Goal: Task Accomplishment & Management: Complete application form

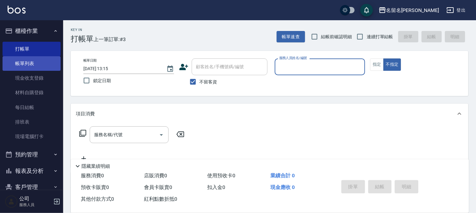
click at [381, 64] on button "指定" at bounding box center [377, 64] width 14 height 12
click at [349, 65] on input "服務人員姓名/編號" at bounding box center [320, 66] width 85 height 11
click at [379, 64] on button "指定" at bounding box center [377, 64] width 14 height 12
click at [27, 63] on link "帳單列表" at bounding box center [32, 63] width 58 height 15
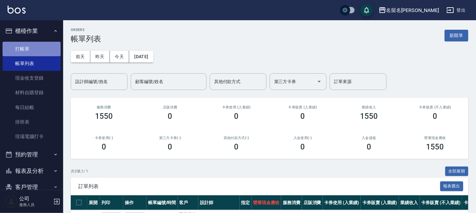
click at [35, 46] on link "打帳單" at bounding box center [32, 49] width 58 height 15
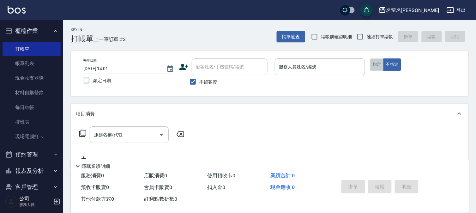
click at [373, 61] on button "指定" at bounding box center [377, 64] width 14 height 12
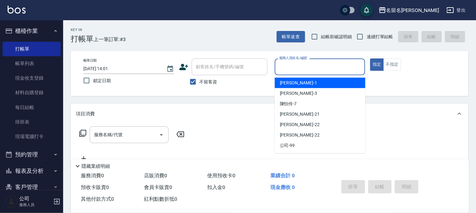
click at [355, 63] on input "服務人員姓名/編號" at bounding box center [320, 66] width 85 height 11
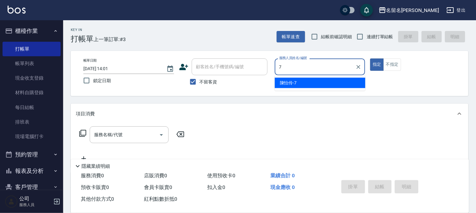
type input "[PERSON_NAME]-7"
type button "true"
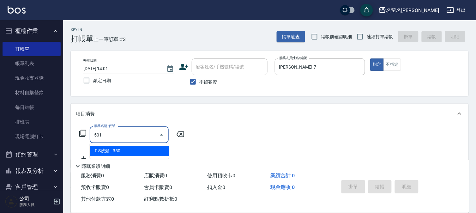
type input "P.S洗髮(501)"
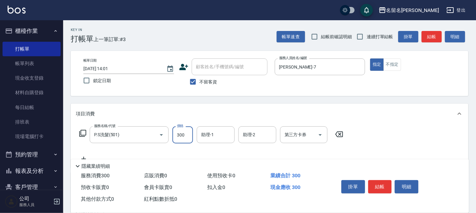
type input "300"
type input "[PERSON_NAME]-7"
type input "新雪海微酸卡卷免費(610)"
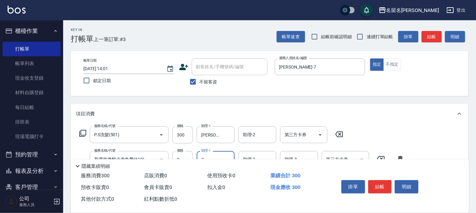
type input "[PERSON_NAME]-7"
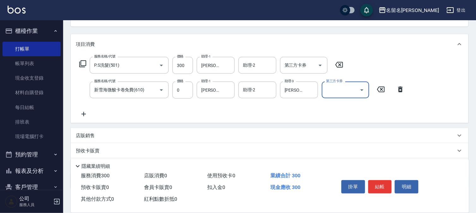
scroll to position [70, 0]
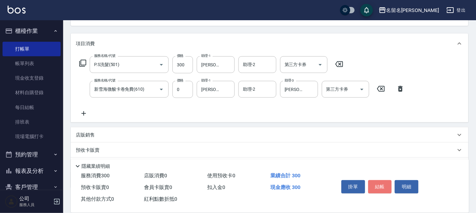
click at [380, 184] on button "結帳" at bounding box center [380, 186] width 24 height 13
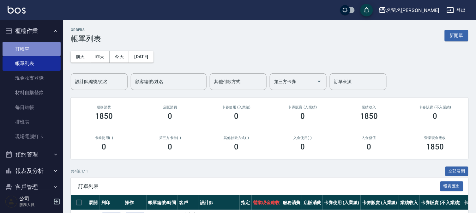
click at [52, 48] on link "打帳單" at bounding box center [32, 49] width 58 height 15
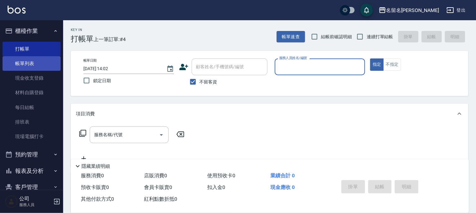
click at [30, 64] on link "帳單列表" at bounding box center [32, 63] width 58 height 15
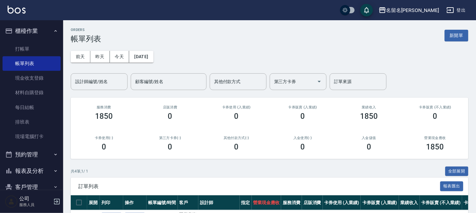
click at [93, 84] on input "設計師編號/姓名" at bounding box center [99, 81] width 51 height 11
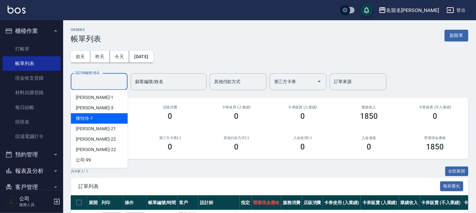
click at [98, 116] on div "[PERSON_NAME]-7" at bounding box center [99, 118] width 57 height 10
type input "[PERSON_NAME]-7"
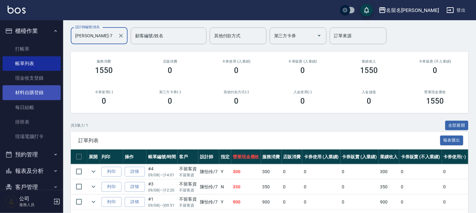
scroll to position [2, 0]
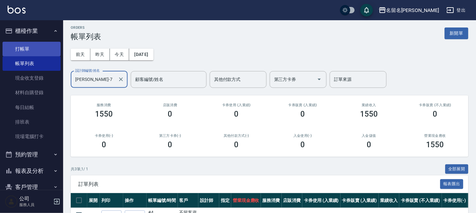
click at [48, 43] on link "打帳單" at bounding box center [32, 49] width 58 height 15
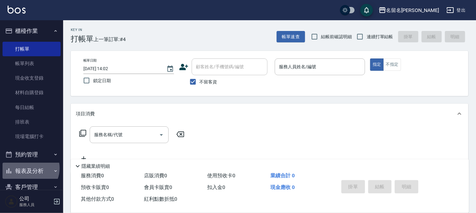
drag, startPoint x: 28, startPoint y: 168, endPoint x: 33, endPoint y: 191, distance: 23.1
click at [29, 170] on button "報表及分析" at bounding box center [32, 171] width 58 height 16
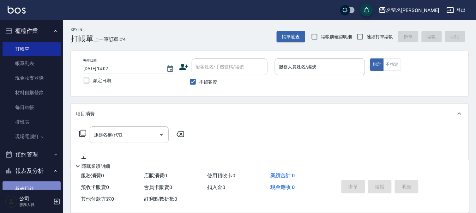
click at [32, 188] on link "報表目錄" at bounding box center [32, 188] width 58 height 15
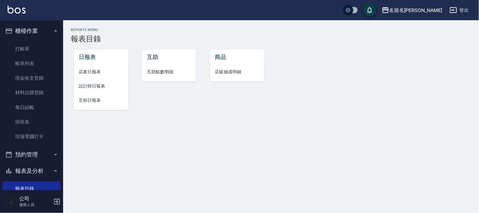
click at [96, 85] on span "設計師日報表" at bounding box center [101, 86] width 44 height 7
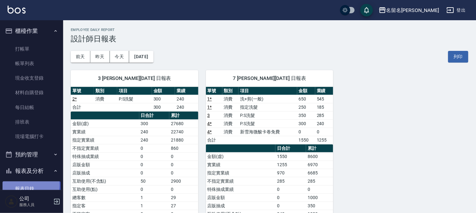
click at [27, 185] on link "報表目錄" at bounding box center [32, 188] width 58 height 15
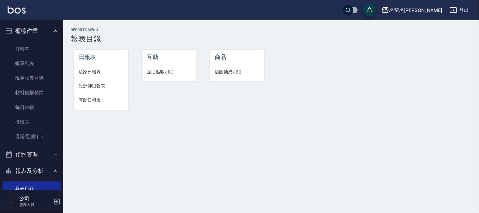
click at [89, 100] on span "互助日報表" at bounding box center [101, 100] width 44 height 7
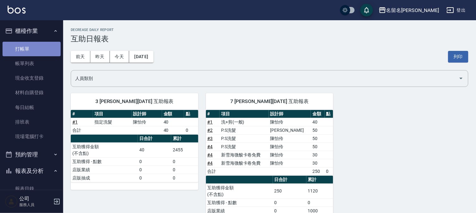
click at [32, 45] on link "打帳單" at bounding box center [32, 49] width 58 height 15
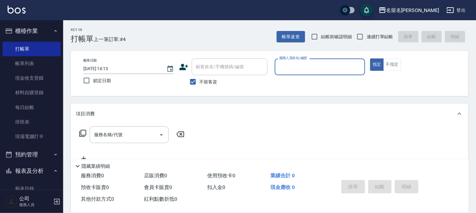
drag, startPoint x: 305, startPoint y: 67, endPoint x: 300, endPoint y: 77, distance: 11.4
click at [301, 75] on div "服務人員姓名/編號" at bounding box center [320, 66] width 91 height 17
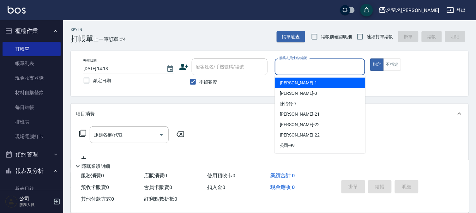
drag, startPoint x: 296, startPoint y: 68, endPoint x: 291, endPoint y: 93, distance: 25.6
click at [296, 80] on body "名留名揚 登出 櫃檯作業 打帳單 帳單列表 現金收支登錄 材料自購登錄 每日結帳 排班表 現場電腦打卡 預約管理 預約管理 單日預約紀錄 單週預約紀錄 報表及…" at bounding box center [238, 146] width 476 height 293
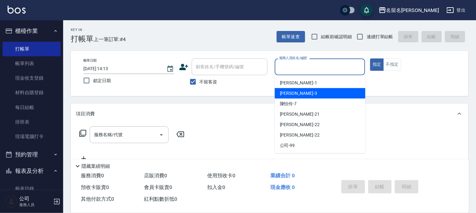
click at [289, 94] on span "[PERSON_NAME]-3" at bounding box center [298, 93] width 37 height 7
type input "[PERSON_NAME]-3"
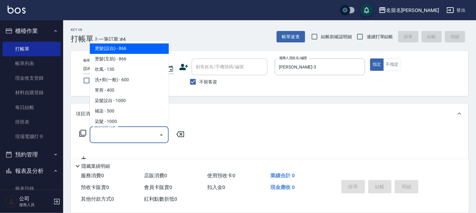
click at [135, 133] on input "服務名稱/代號" at bounding box center [125, 134] width 64 height 11
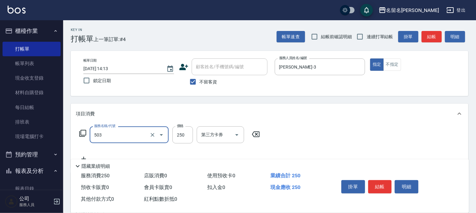
type input "指定洗髮(503)"
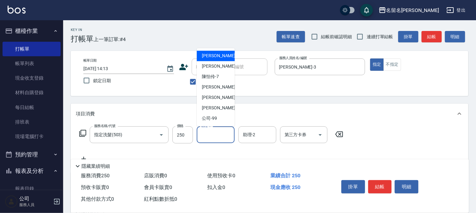
click at [221, 132] on input "助理-1" at bounding box center [216, 134] width 32 height 11
click at [221, 63] on div "[PERSON_NAME]-3" at bounding box center [216, 66] width 38 height 10
type input "[PERSON_NAME]-3"
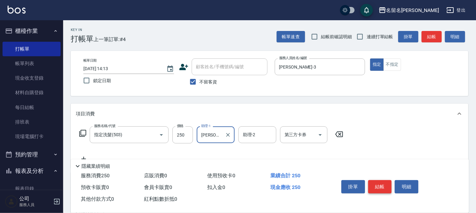
click at [377, 185] on button "結帳" at bounding box center [380, 186] width 24 height 13
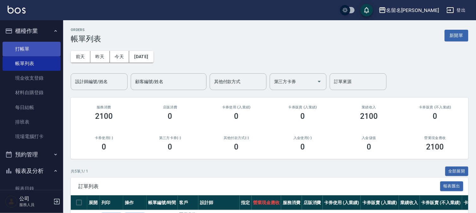
click at [30, 45] on link "打帳單" at bounding box center [32, 49] width 58 height 15
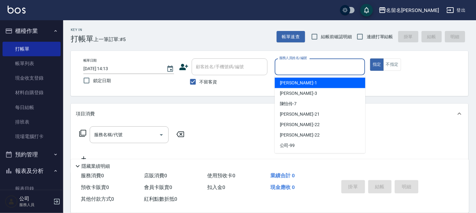
drag, startPoint x: 299, startPoint y: 66, endPoint x: 288, endPoint y: 87, distance: 23.9
click at [299, 67] on input "服務人員姓名/編號" at bounding box center [320, 66] width 85 height 11
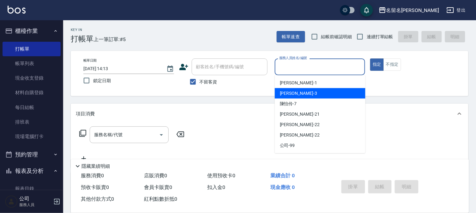
click at [288, 89] on div "[PERSON_NAME]-3" at bounding box center [320, 93] width 91 height 10
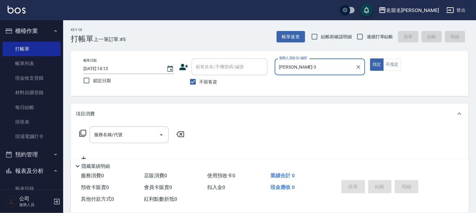
type input "[PERSON_NAME]-3"
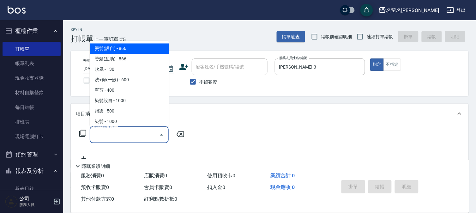
click at [120, 138] on input "服務名稱/代號" at bounding box center [125, 134] width 64 height 11
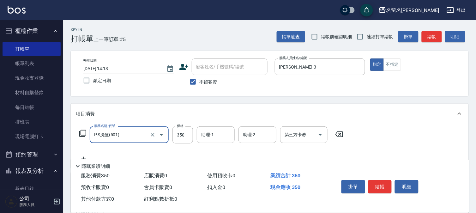
type input "P.S洗髮(501)"
type input "400"
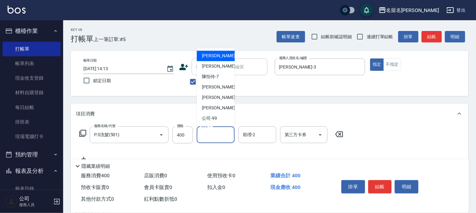
click at [204, 134] on input "助理-1" at bounding box center [216, 134] width 32 height 11
click at [228, 63] on div "[PERSON_NAME]-3" at bounding box center [216, 66] width 38 height 10
type input "[PERSON_NAME]-3"
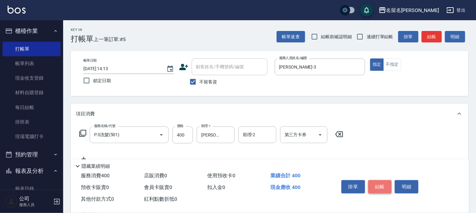
click at [375, 185] on button "結帳" at bounding box center [380, 186] width 24 height 13
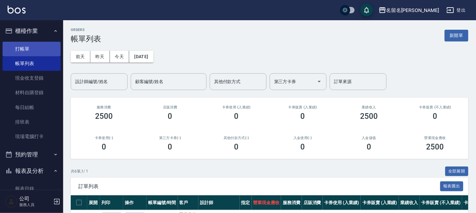
click at [26, 47] on link "打帳單" at bounding box center [32, 49] width 58 height 15
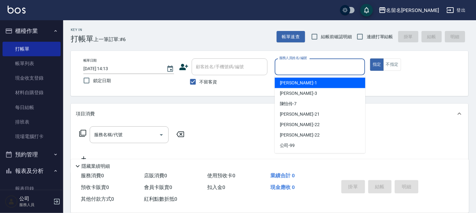
click at [301, 70] on input "服務人員姓名/編號" at bounding box center [320, 66] width 85 height 11
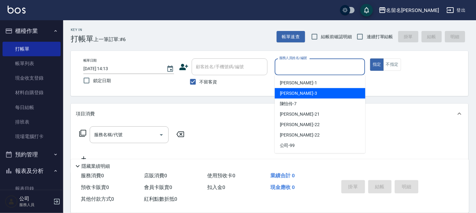
click at [297, 91] on span "[PERSON_NAME]-3" at bounding box center [298, 93] width 37 height 7
type input "[PERSON_NAME]-3"
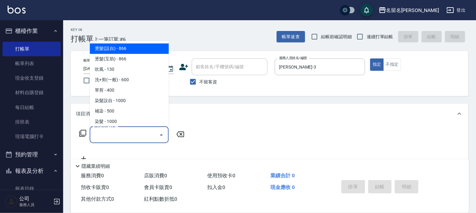
click at [129, 134] on input "服務名稱/代號" at bounding box center [125, 134] width 64 height 11
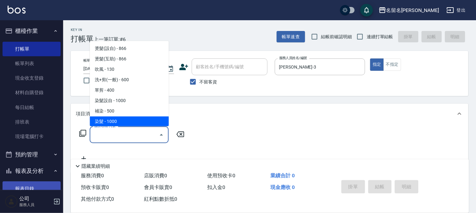
click at [21, 184] on link "報表目錄" at bounding box center [32, 188] width 58 height 15
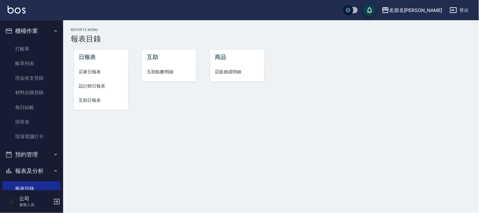
click at [94, 83] on span "設計師日報表" at bounding box center [101, 86] width 44 height 7
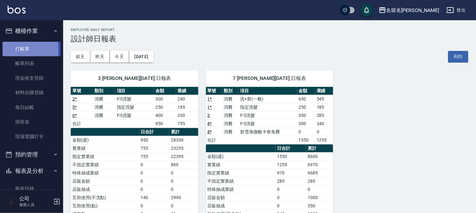
click at [16, 49] on link "打帳單" at bounding box center [32, 49] width 58 height 15
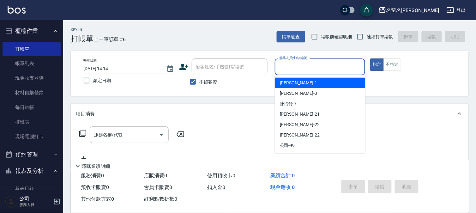
drag, startPoint x: 293, startPoint y: 64, endPoint x: 296, endPoint y: 96, distance: 32.1
click at [293, 71] on input "服務人員姓名/編號" at bounding box center [320, 66] width 85 height 11
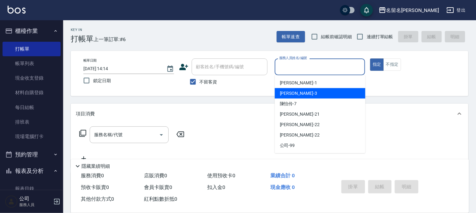
click at [296, 92] on span "[PERSON_NAME]-3" at bounding box center [298, 93] width 37 height 7
type input "[PERSON_NAME]-3"
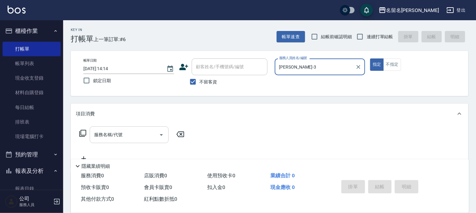
click at [139, 131] on input "服務名稱/代號" at bounding box center [125, 134] width 64 height 11
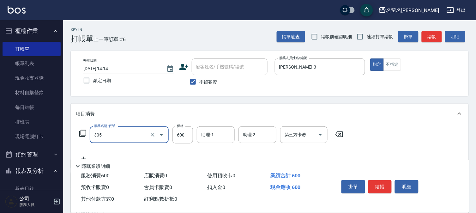
type input "洗+剪(一般)(305)"
type input "650"
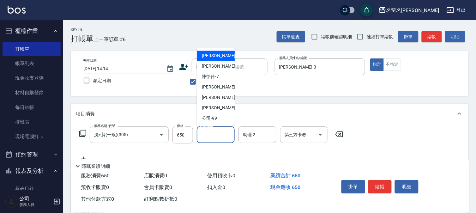
click at [207, 134] on input "助理-1" at bounding box center [216, 134] width 32 height 11
click at [225, 56] on div "[PERSON_NAME]-1" at bounding box center [216, 56] width 38 height 10
type input "[PERSON_NAME]-1"
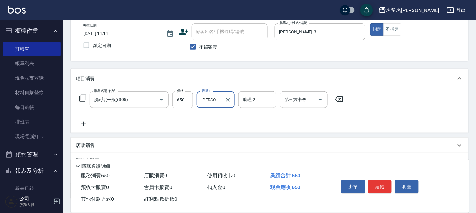
scroll to position [80, 0]
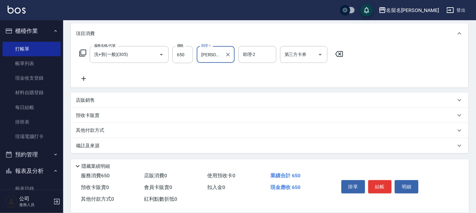
click at [83, 77] on icon at bounding box center [84, 79] width 16 height 8
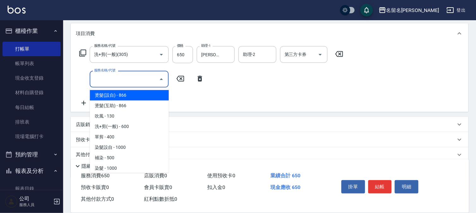
click at [103, 80] on input "服務名稱/代號" at bounding box center [125, 79] width 64 height 11
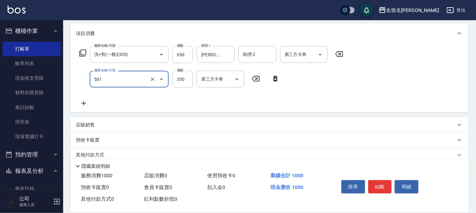
type input "P.S洗髮(501)"
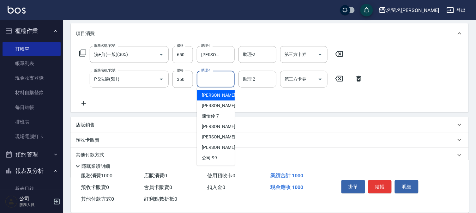
click at [217, 78] on input "助理-1" at bounding box center [216, 79] width 32 height 11
click at [217, 104] on span "[PERSON_NAME]-3" at bounding box center [220, 105] width 37 height 7
type input "[PERSON_NAME]-3"
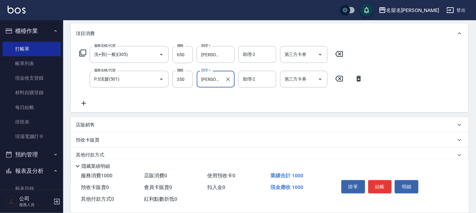
click at [85, 102] on icon at bounding box center [84, 104] width 16 height 8
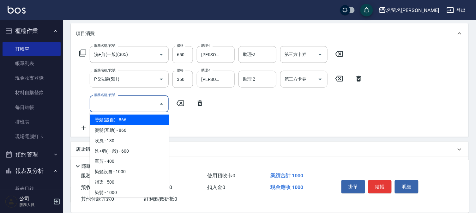
click at [99, 100] on input "服務名稱/代號" at bounding box center [125, 103] width 64 height 11
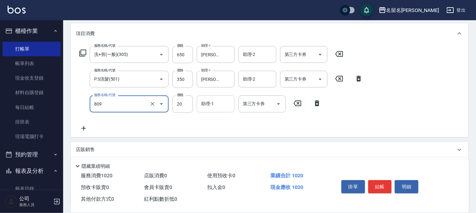
type input "[PERSON_NAME](809)"
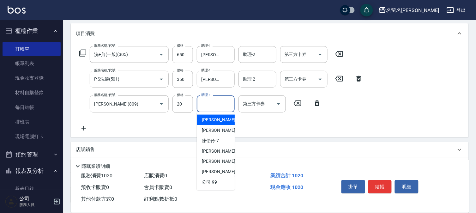
click at [210, 104] on input "助理-1" at bounding box center [216, 103] width 32 height 11
click at [209, 124] on div "[PERSON_NAME]-1" at bounding box center [216, 120] width 38 height 10
click at [216, 100] on input "[PERSON_NAME]-1" at bounding box center [211, 103] width 23 height 11
click at [215, 131] on span "[PERSON_NAME]-3" at bounding box center [220, 130] width 37 height 7
type input "[PERSON_NAME]-3"
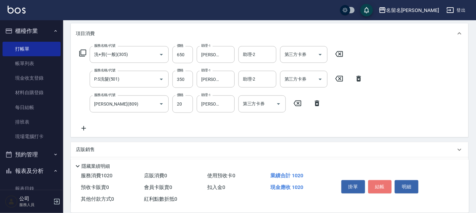
drag, startPoint x: 381, startPoint y: 181, endPoint x: 377, endPoint y: 178, distance: 5.2
click at [380, 181] on button "結帳" at bounding box center [380, 186] width 24 height 13
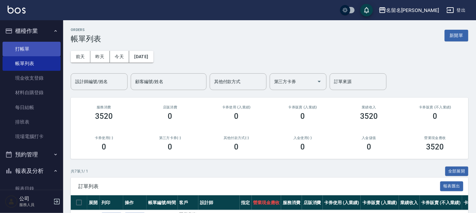
drag, startPoint x: 28, startPoint y: 45, endPoint x: 27, endPoint y: 41, distance: 3.5
click at [27, 44] on link "打帳單" at bounding box center [32, 49] width 58 height 15
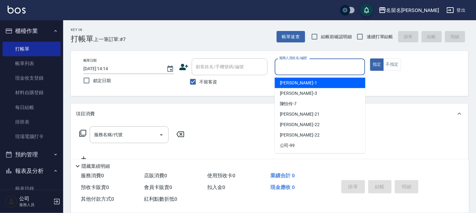
click at [292, 66] on input "服務人員姓名/編號" at bounding box center [320, 66] width 85 height 11
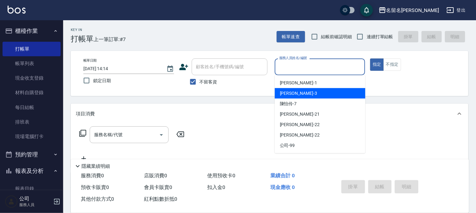
click at [301, 90] on div "[PERSON_NAME]-3" at bounding box center [320, 93] width 91 height 10
type input "[PERSON_NAME]-3"
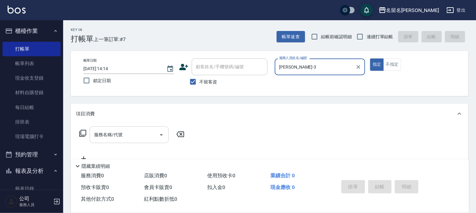
click at [118, 129] on input "服務名稱/代號" at bounding box center [125, 134] width 64 height 11
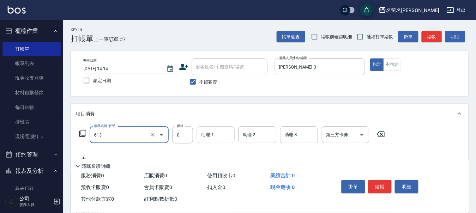
type input "免費雪恆護髮(613)"
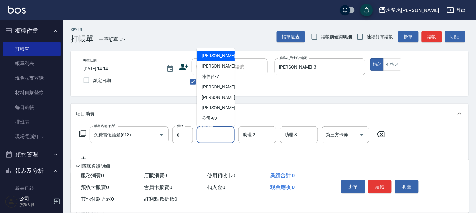
click at [209, 131] on input "助理-1" at bounding box center [216, 134] width 32 height 11
click at [211, 64] on span "[PERSON_NAME]-3" at bounding box center [220, 66] width 37 height 7
type input "[PERSON_NAME]-3"
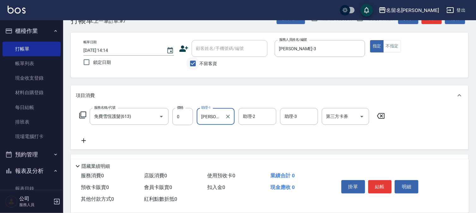
scroll to position [70, 0]
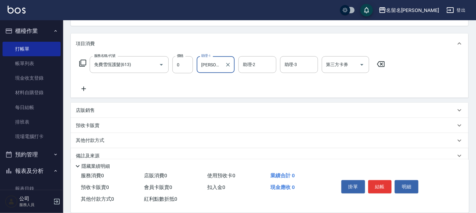
click at [84, 86] on icon at bounding box center [84, 89] width 16 height 8
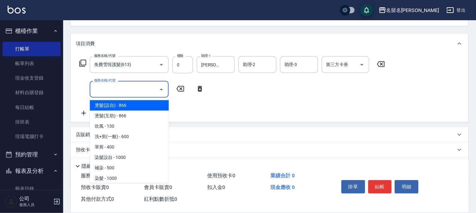
drag, startPoint x: 84, startPoint y: 86, endPoint x: 125, endPoint y: 90, distance: 41.3
click at [112, 88] on input "服務名稱/代號" at bounding box center [125, 89] width 64 height 11
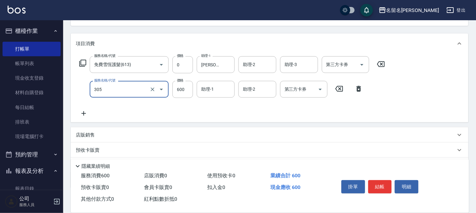
type input "洗+剪(一般)(305)"
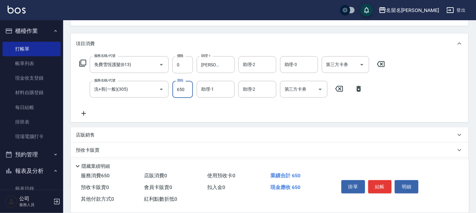
type input "650"
click at [206, 89] on input "助理-1" at bounding box center [216, 89] width 32 height 11
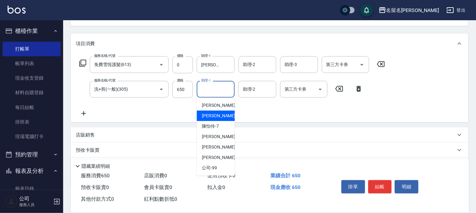
click at [209, 113] on span "[PERSON_NAME]-3" at bounding box center [220, 115] width 37 height 7
type input "[PERSON_NAME]-3"
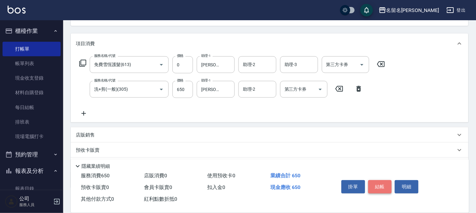
click at [376, 187] on button "結帳" at bounding box center [380, 186] width 24 height 13
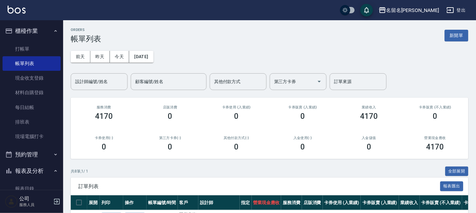
drag, startPoint x: 30, startPoint y: 185, endPoint x: 33, endPoint y: 179, distance: 6.9
click at [30, 185] on link "報表目錄" at bounding box center [32, 188] width 58 height 15
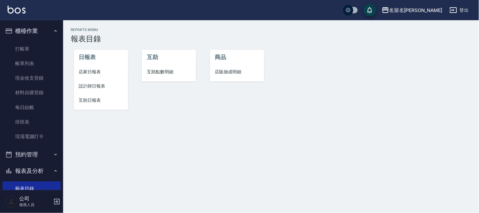
click at [80, 86] on span "設計師日報表" at bounding box center [101, 86] width 44 height 7
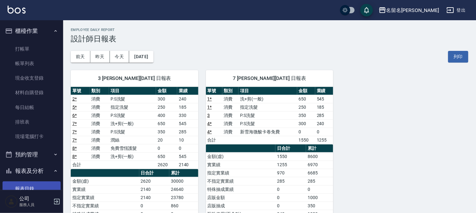
click at [30, 186] on link "報表目錄" at bounding box center [32, 188] width 58 height 15
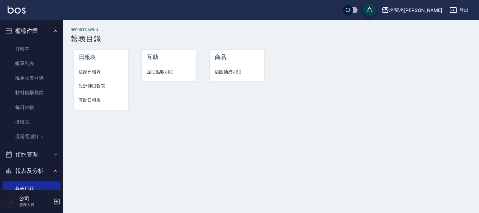
click at [88, 97] on span "互助日報表" at bounding box center [101, 100] width 44 height 7
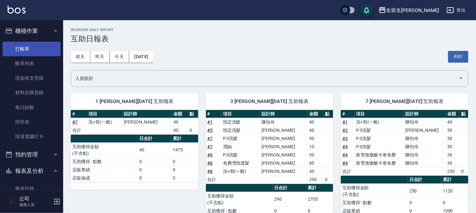
click at [21, 51] on link "打帳單" at bounding box center [32, 49] width 58 height 15
